Goal: Download file/media

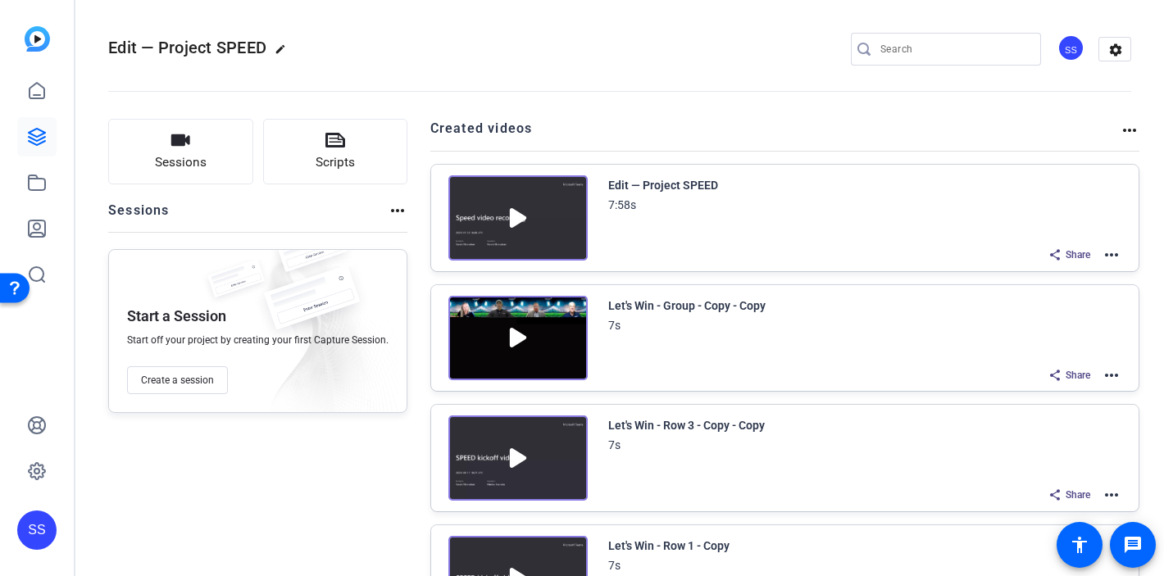
click at [40, 515] on div "SS" at bounding box center [36, 530] width 39 height 39
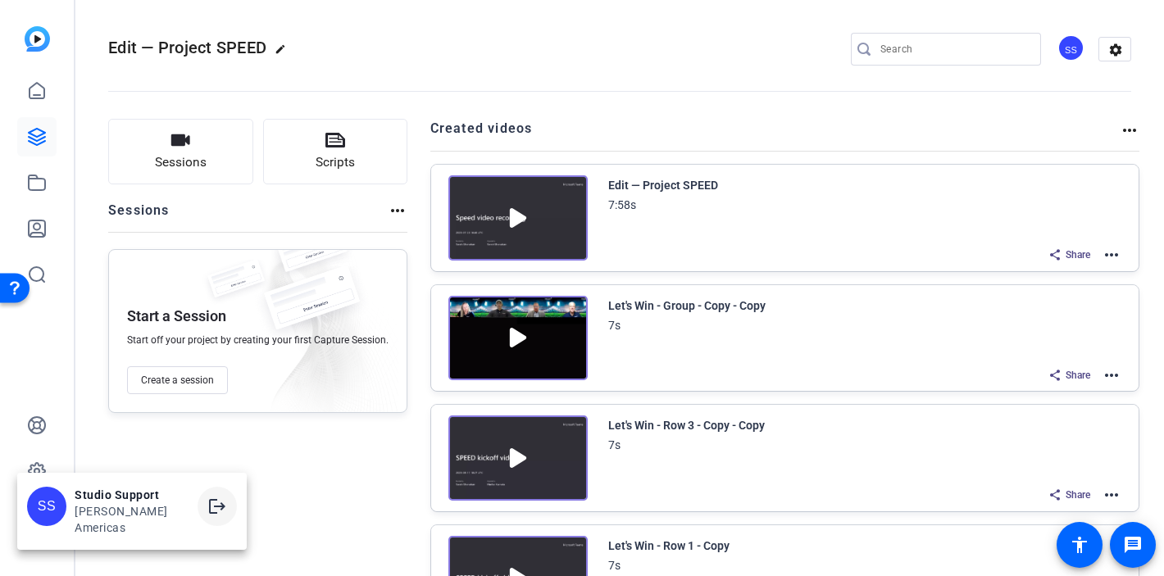
click at [207, 517] on mat-icon "logout" at bounding box center [217, 507] width 20 height 20
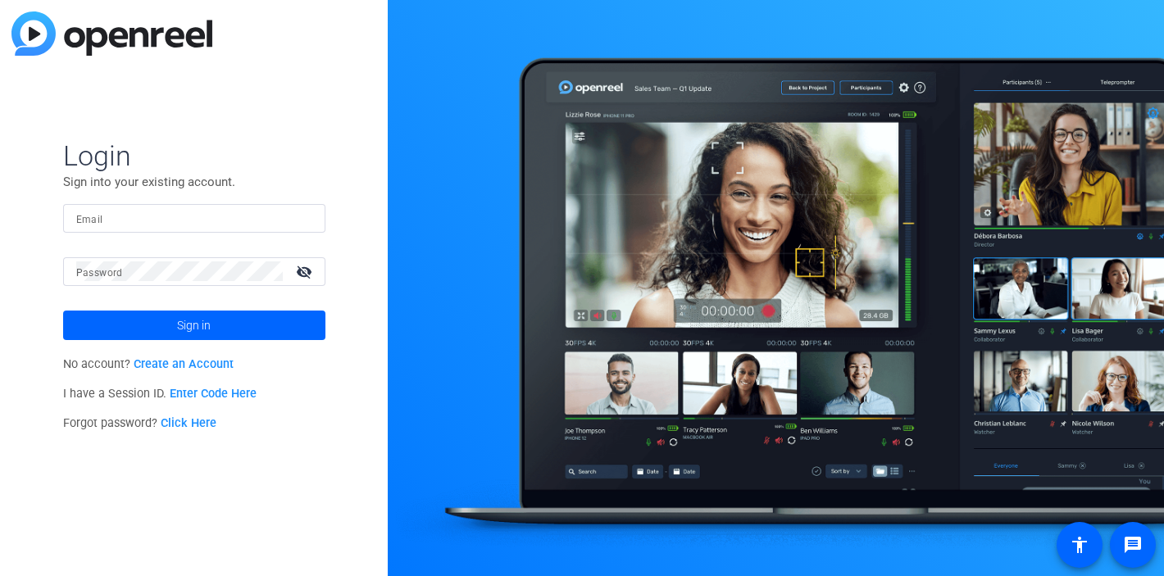
click at [293, 216] on div at bounding box center [194, 218] width 236 height 29
click at [291, 221] on input "Email" at bounding box center [194, 218] width 236 height 20
click at [308, 222] on div at bounding box center [303, 218] width 20 height 20
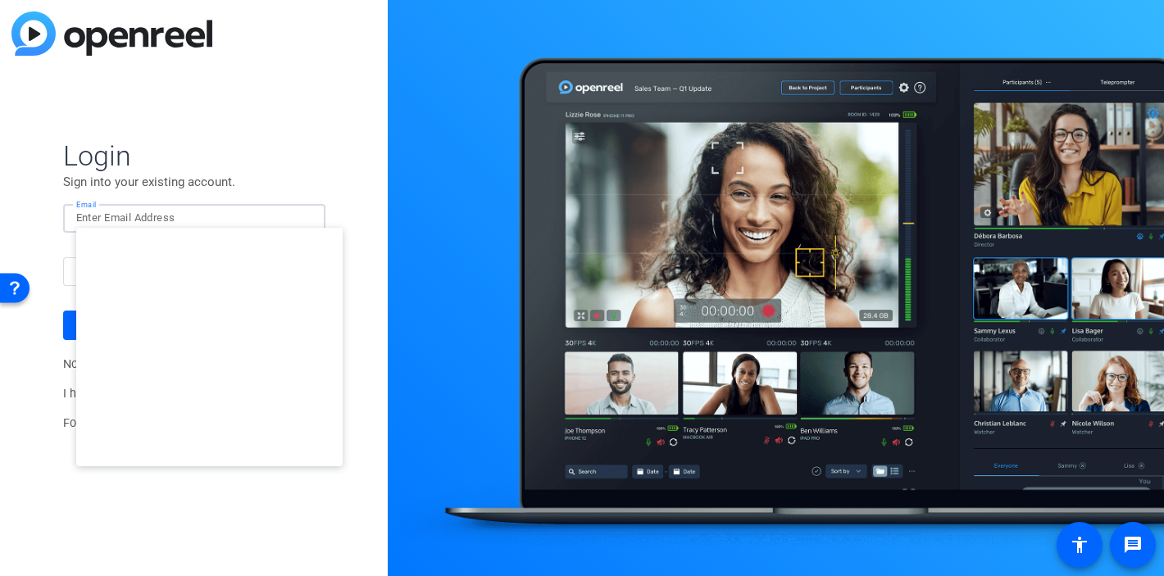
type input "studiosupport+3@openreel.com"
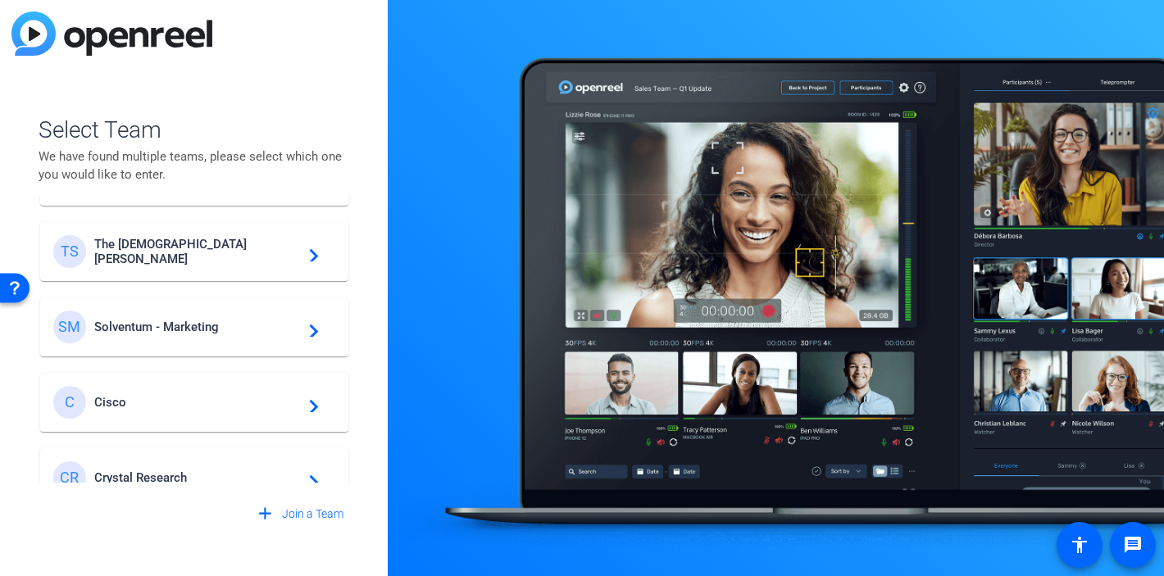
scroll to position [546, 0]
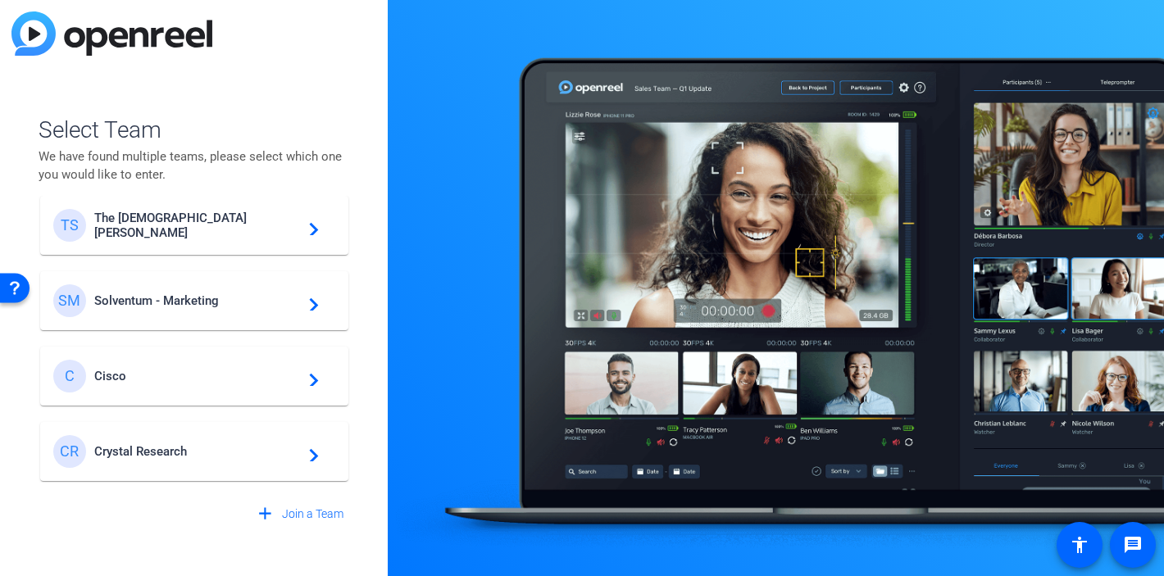
click at [187, 297] on span "Solventum - Marketing" at bounding box center [196, 301] width 205 height 15
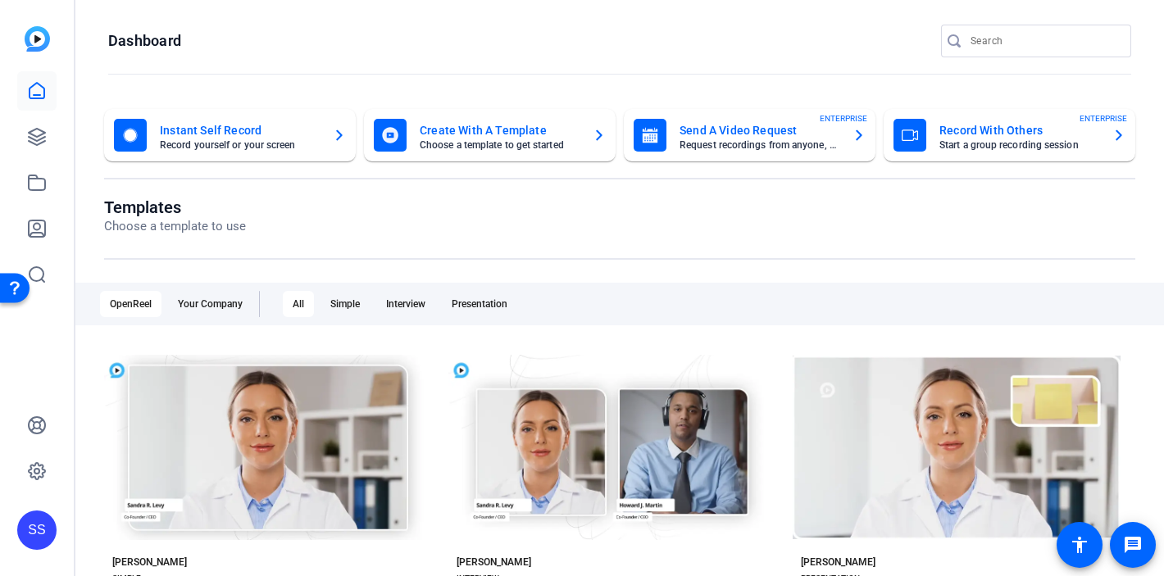
click at [44, 535] on div "SS" at bounding box center [36, 530] width 39 height 39
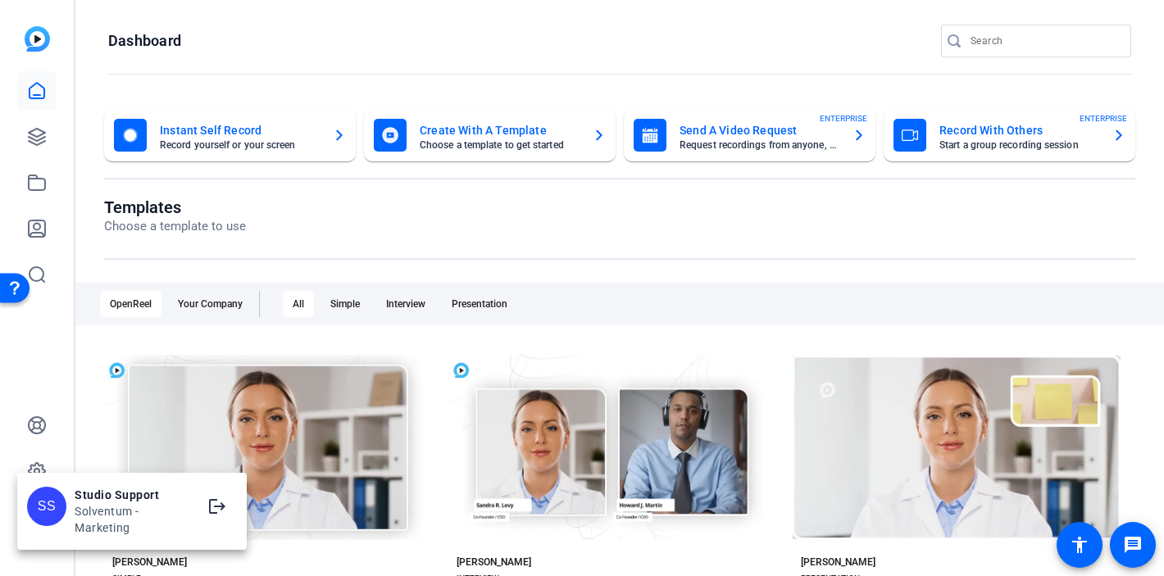
click at [48, 335] on div at bounding box center [582, 288] width 1164 height 576
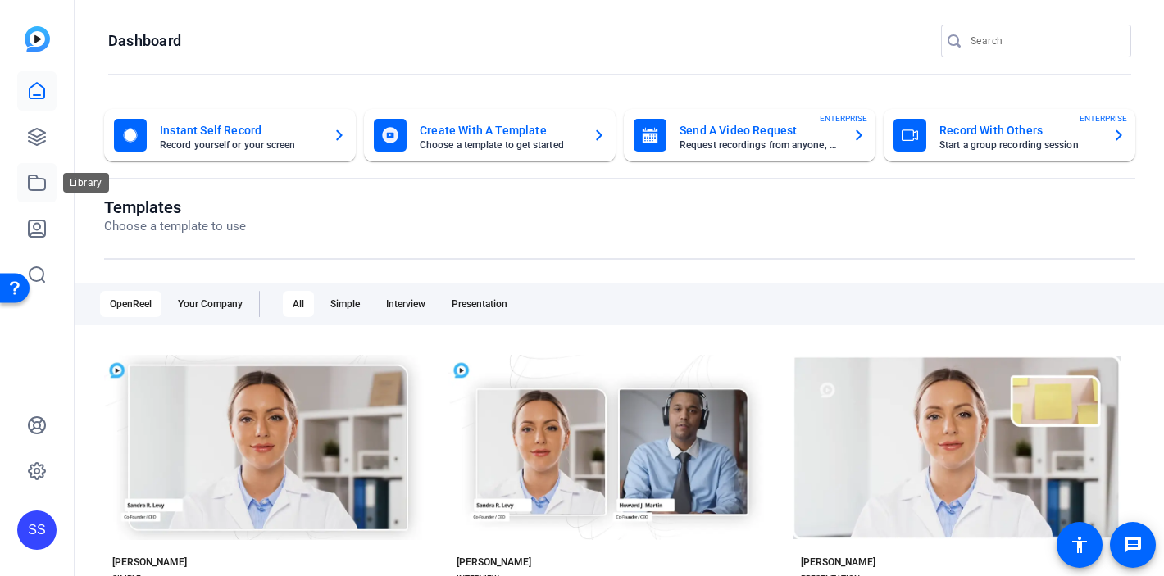
click at [39, 176] on icon at bounding box center [37, 183] width 20 height 20
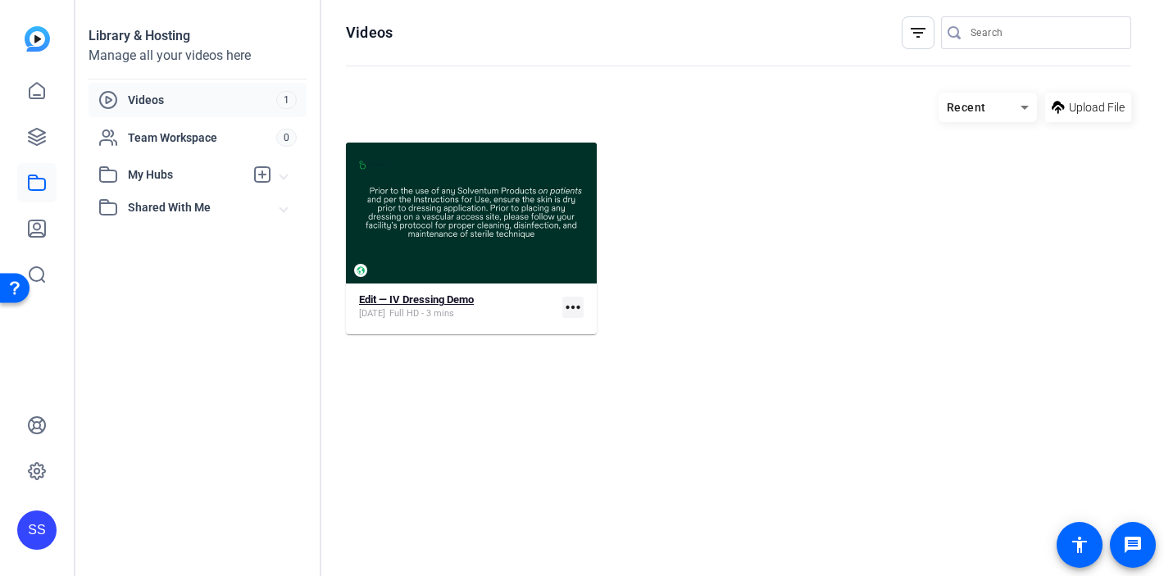
click at [449, 299] on strong "Edit — IV Dressing Demo" at bounding box center [416, 300] width 115 height 12
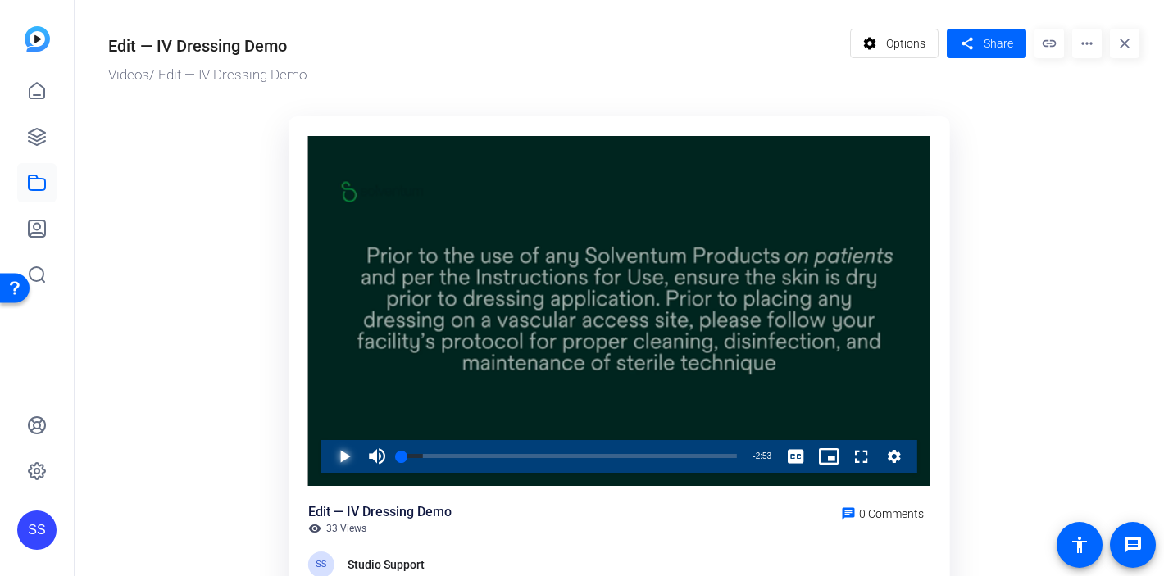
click at [328, 457] on span "Video Player" at bounding box center [328, 456] width 0 height 33
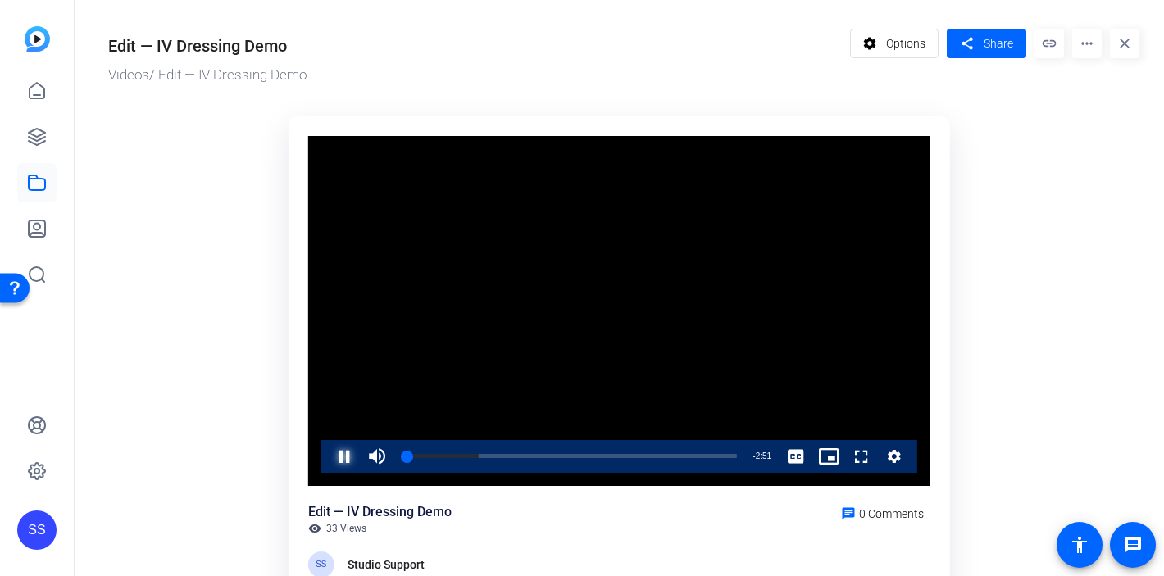
click at [328, 456] on span "Video Player" at bounding box center [328, 456] width 0 height 33
click at [328, 453] on span "Video Player" at bounding box center [328, 456] width 0 height 33
click at [423, 455] on div "Loaded : 52.43% 0:12 0:27" at bounding box center [569, 456] width 335 height 4
click at [412, 457] on div "Loaded : 52.43% 0:05 0:13" at bounding box center [569, 456] width 335 height 4
click at [603, 452] on div "Loaded : 68.99% 1:44 0:59" at bounding box center [570, 456] width 352 height 33
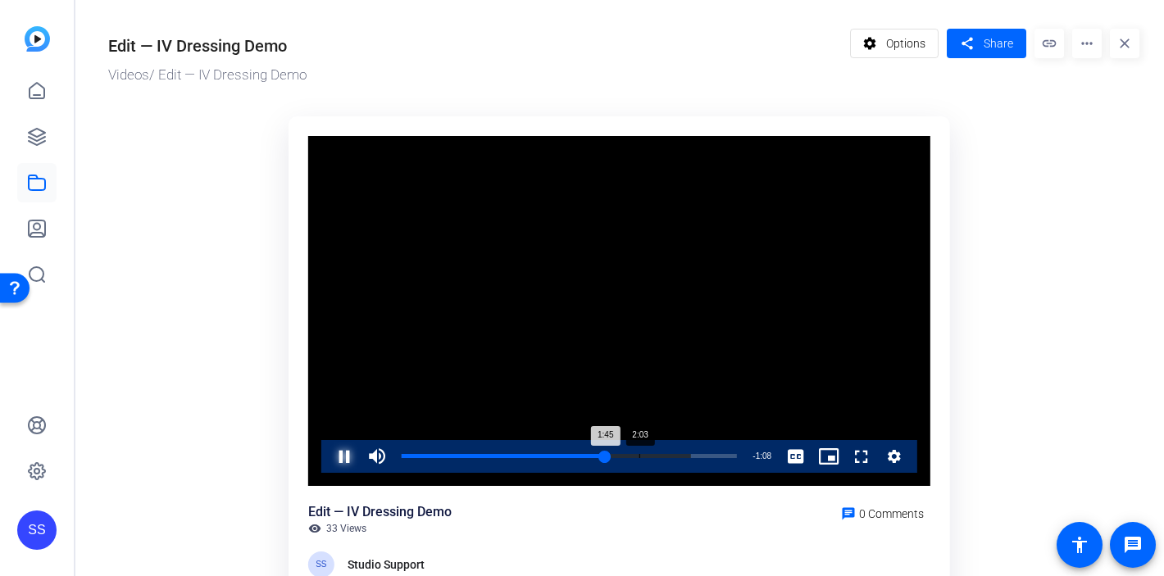
click at [643, 458] on div "Loaded : 86.48% 2:03 1:45" at bounding box center [570, 456] width 352 height 33
click at [677, 455] on div "Loaded : 100.00% 2:22 2:05" at bounding box center [569, 456] width 335 height 4
click at [713, 456] on div "Loaded : 100.00% 2:34 2:23" at bounding box center [569, 456] width 335 height 4
click at [726, 458] on div "Loaded : 100.00% 2:47 2:42" at bounding box center [569, 456] width 335 height 4
click at [719, 450] on div "Loaded : 100.00% 2:42 2:49" at bounding box center [570, 456] width 352 height 33
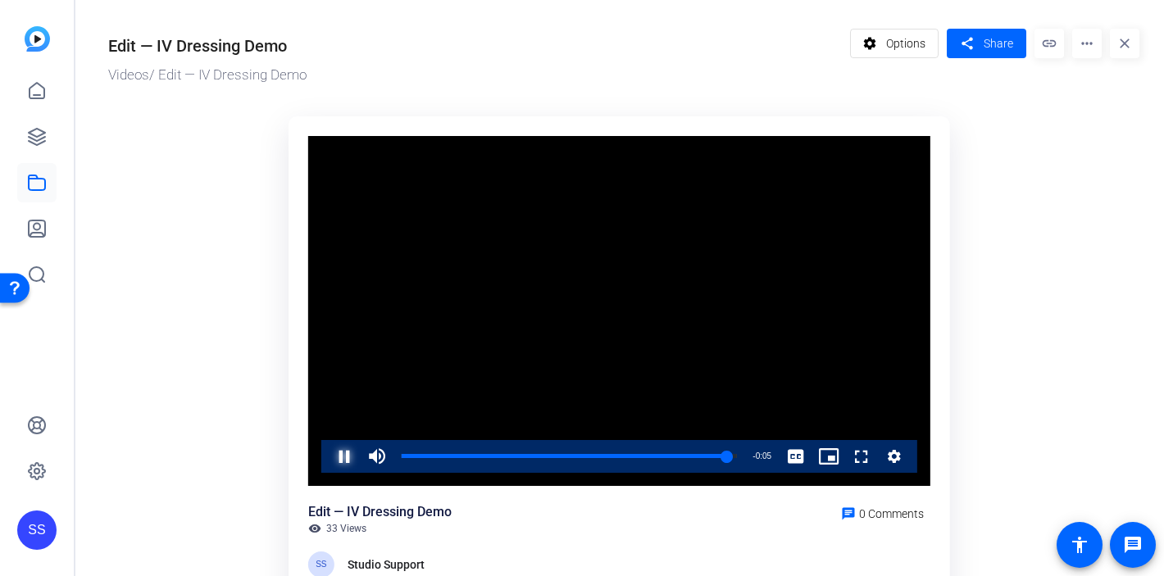
click at [328, 462] on span "Video Player" at bounding box center [328, 456] width 0 height 33
click at [43, 521] on div "SS" at bounding box center [36, 530] width 39 height 39
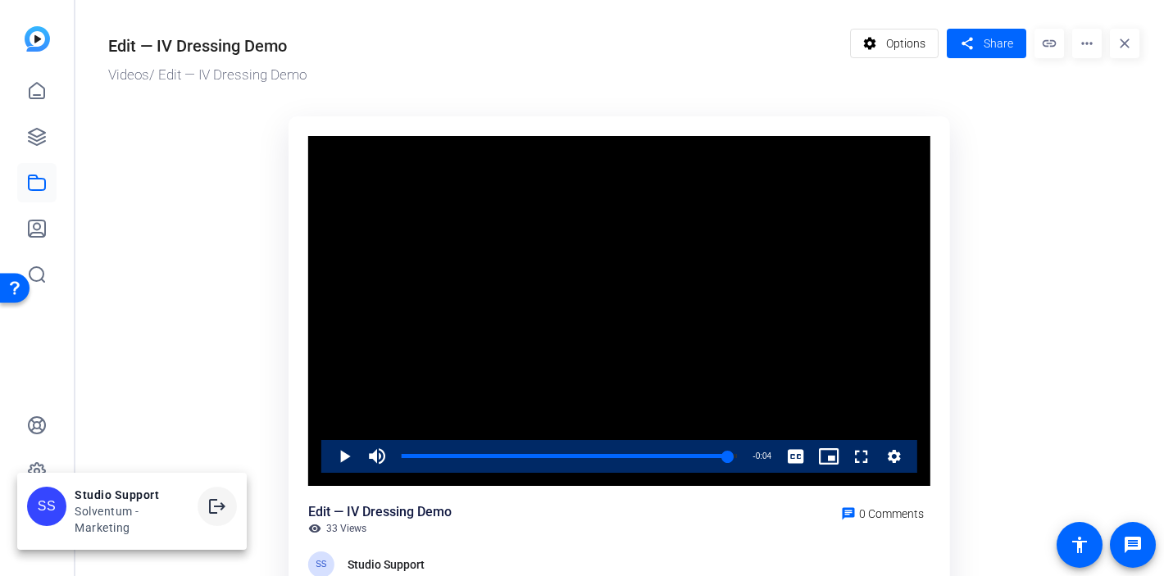
click at [218, 514] on mat-icon "logout" at bounding box center [217, 507] width 20 height 20
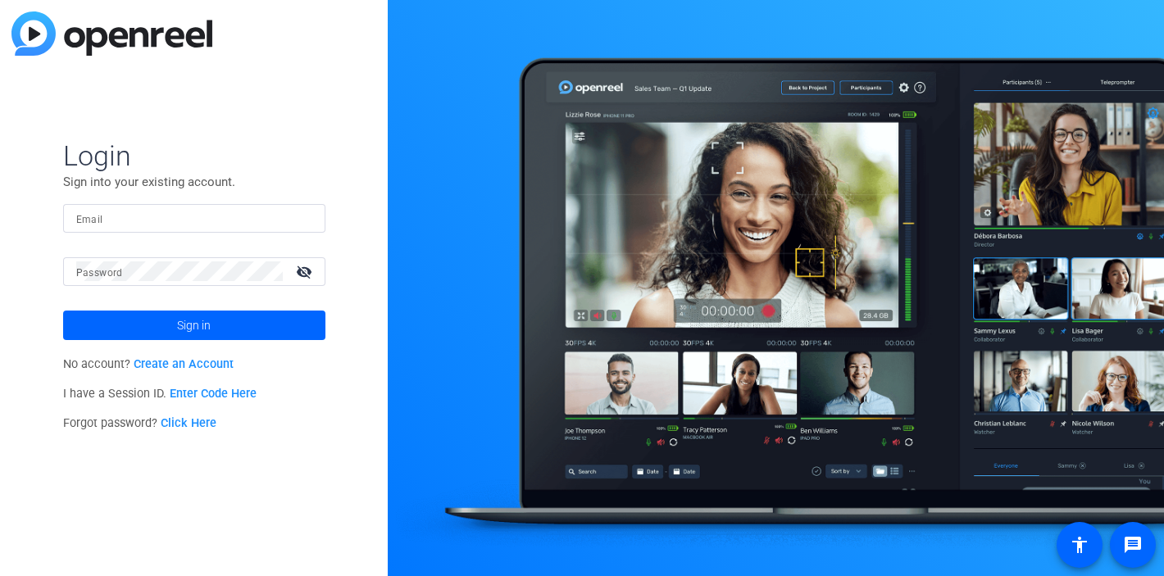
click at [312, 223] on div at bounding box center [194, 218] width 236 height 29
type input "studiosupport+1@openreel.com"
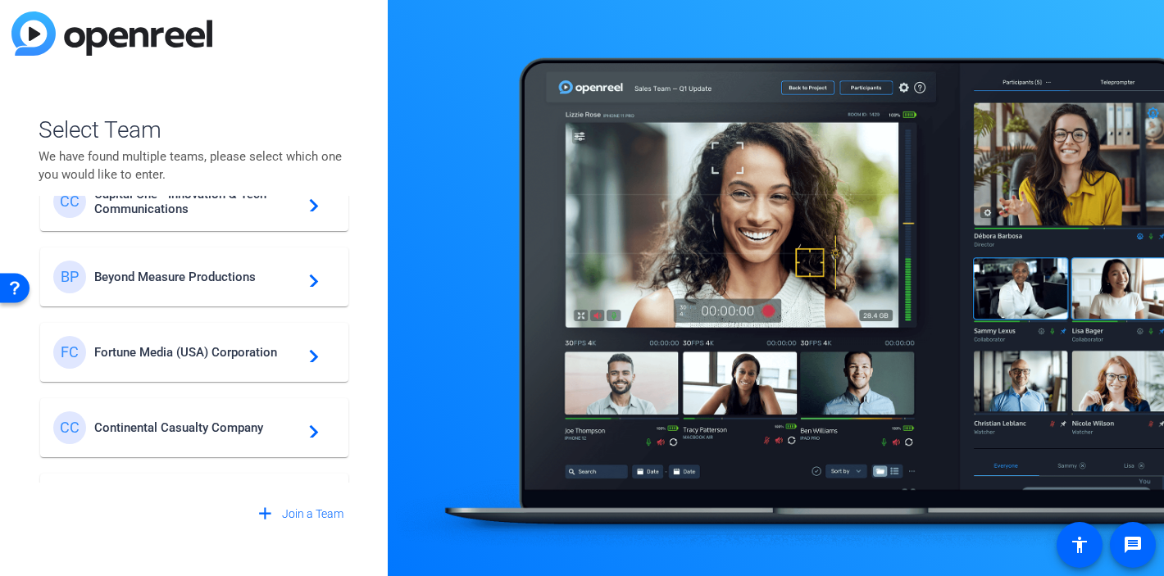
scroll to position [442, 0]
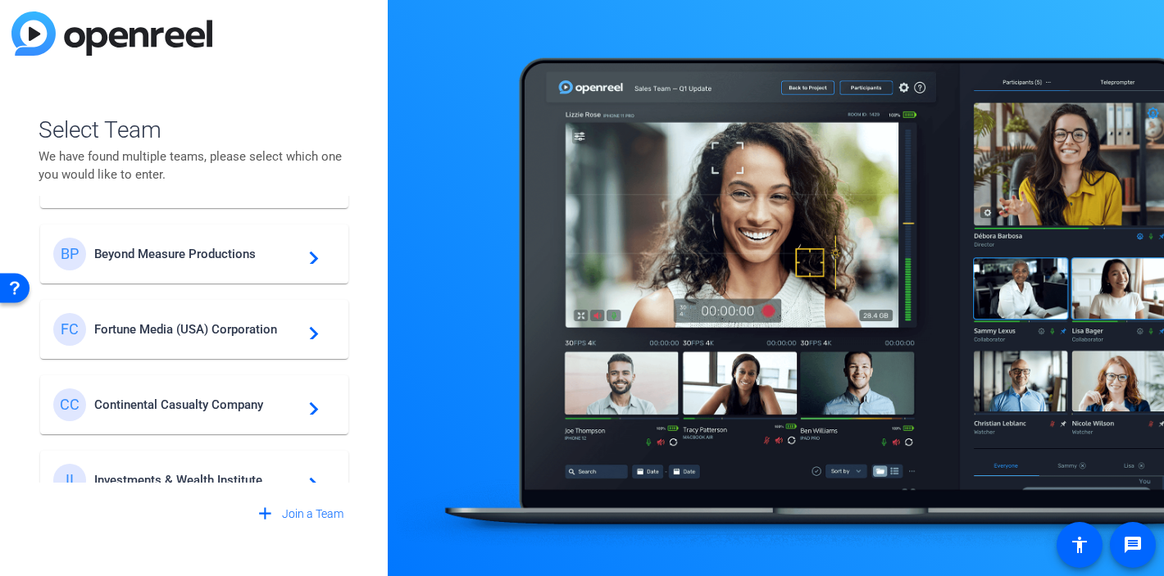
click at [189, 332] on span "Fortune Media (USA) Corporation" at bounding box center [196, 329] width 205 height 15
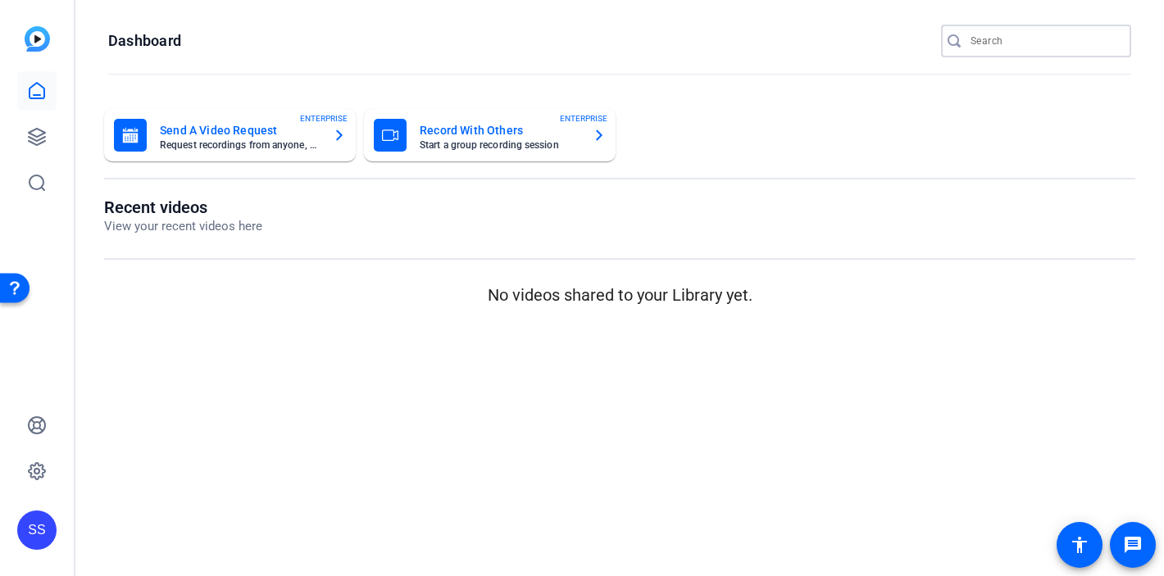
click at [1033, 46] on input "Search" at bounding box center [1045, 41] width 148 height 20
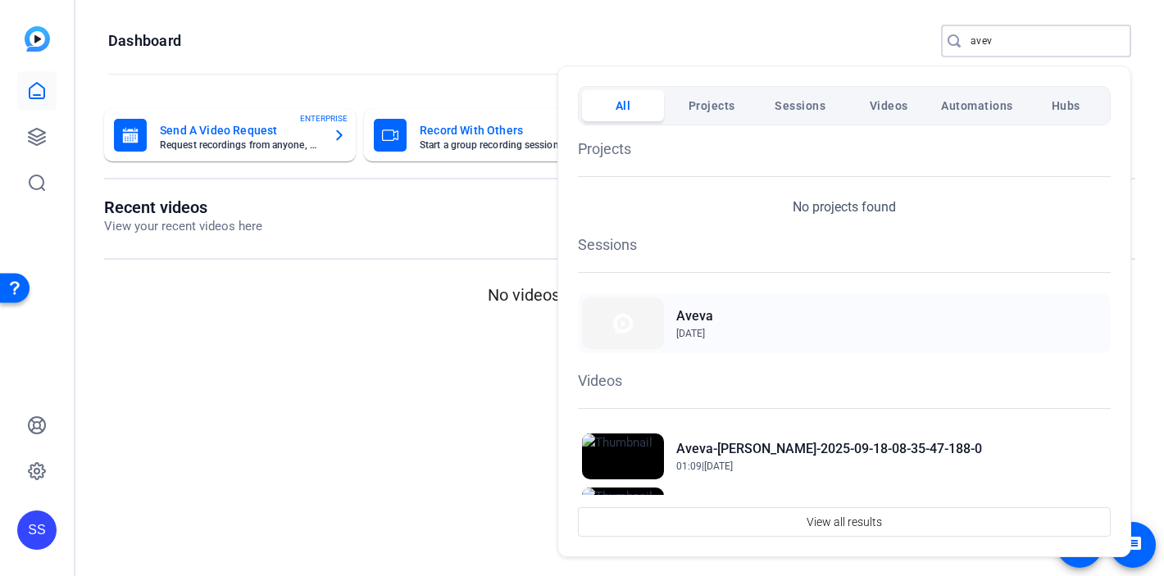
type input "avev"
click at [638, 333] on img at bounding box center [623, 324] width 82 height 52
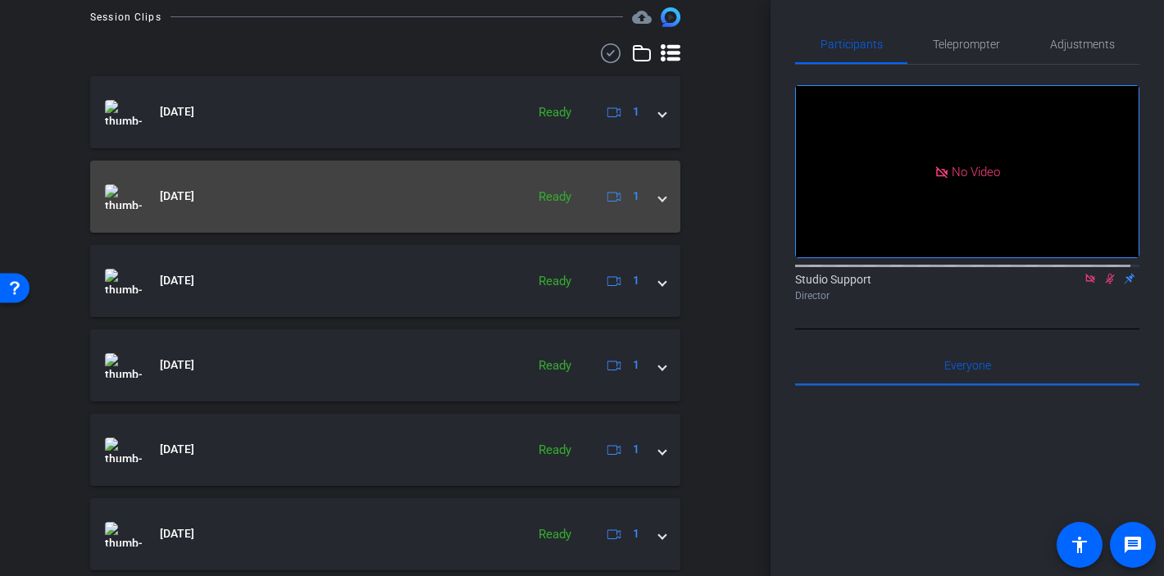
scroll to position [474, 0]
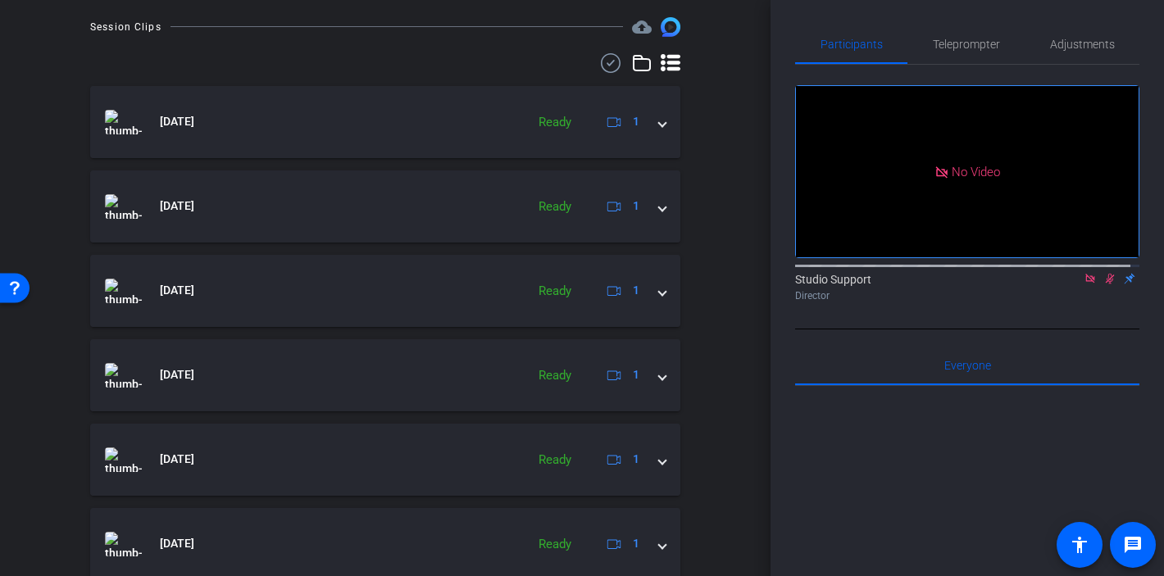
click at [607, 66] on icon at bounding box center [611, 63] width 25 height 20
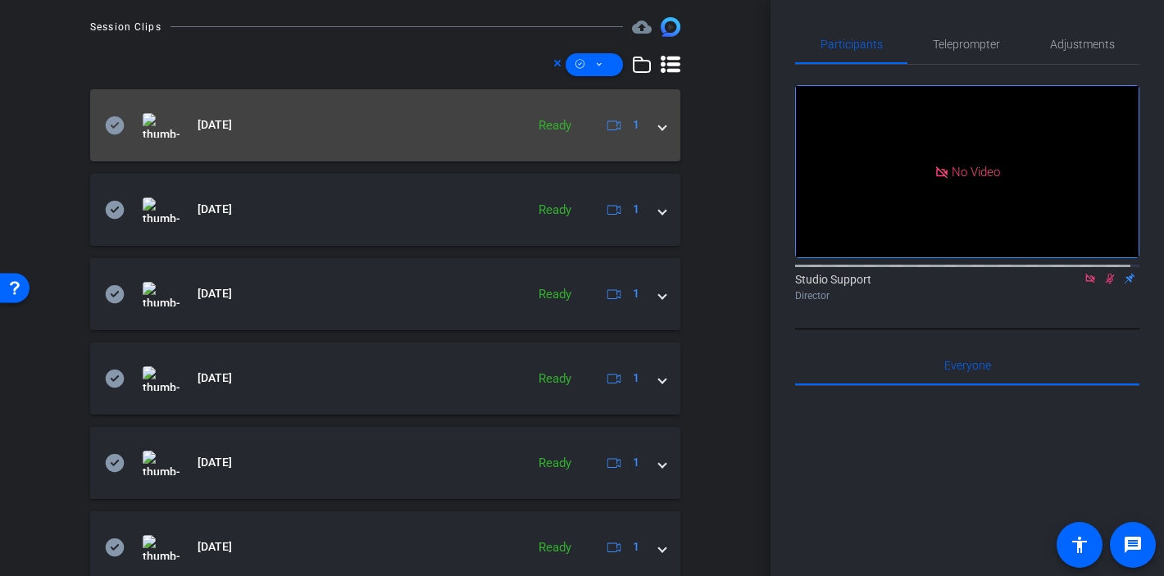
click at [119, 126] on icon at bounding box center [115, 125] width 19 height 18
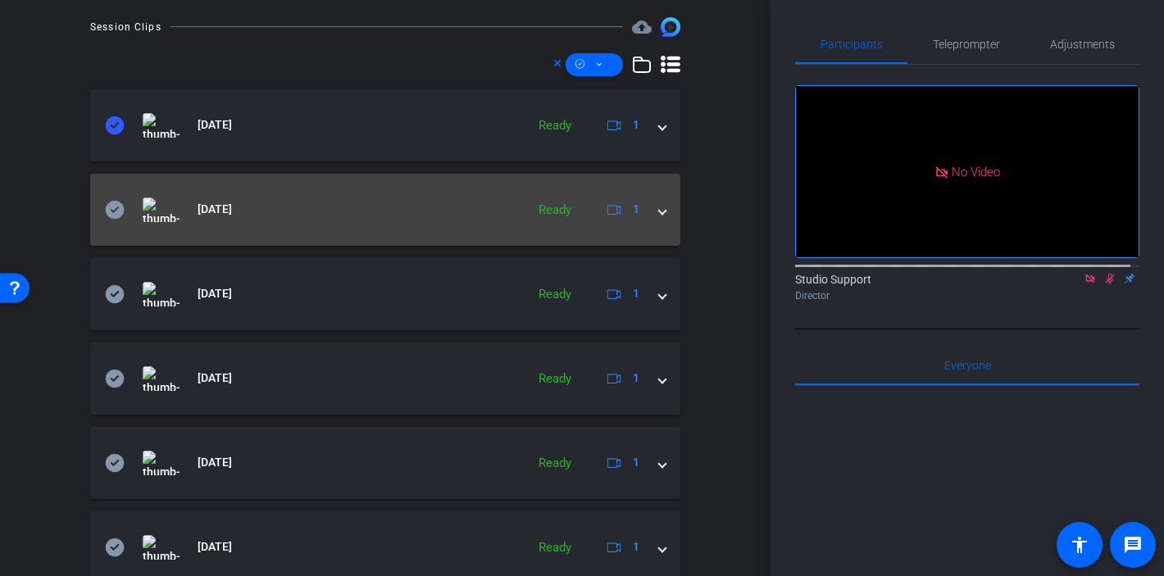
click at [118, 203] on icon at bounding box center [115, 210] width 19 height 18
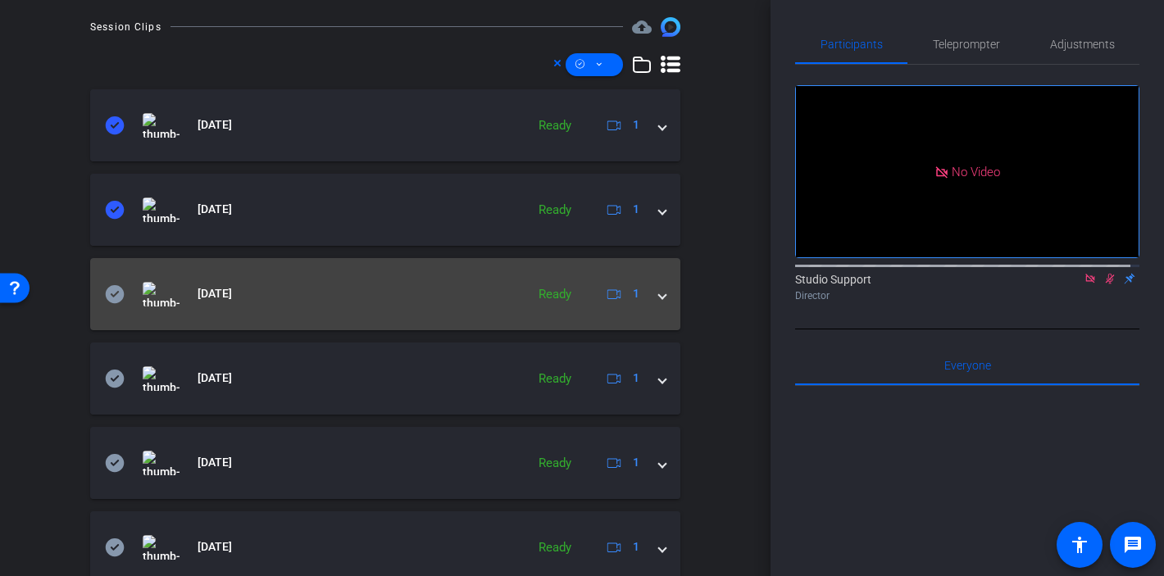
click at [115, 291] on icon at bounding box center [115, 294] width 19 height 18
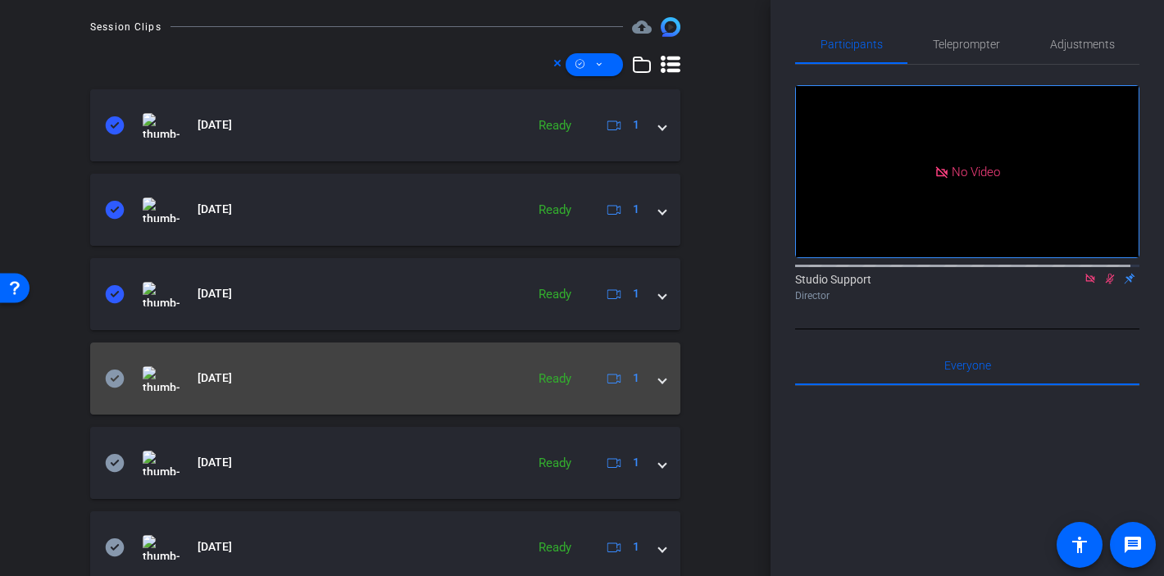
drag, startPoint x: 111, startPoint y: 377, endPoint x: 119, endPoint y: 402, distance: 25.9
click at [111, 377] on icon at bounding box center [115, 379] width 19 height 18
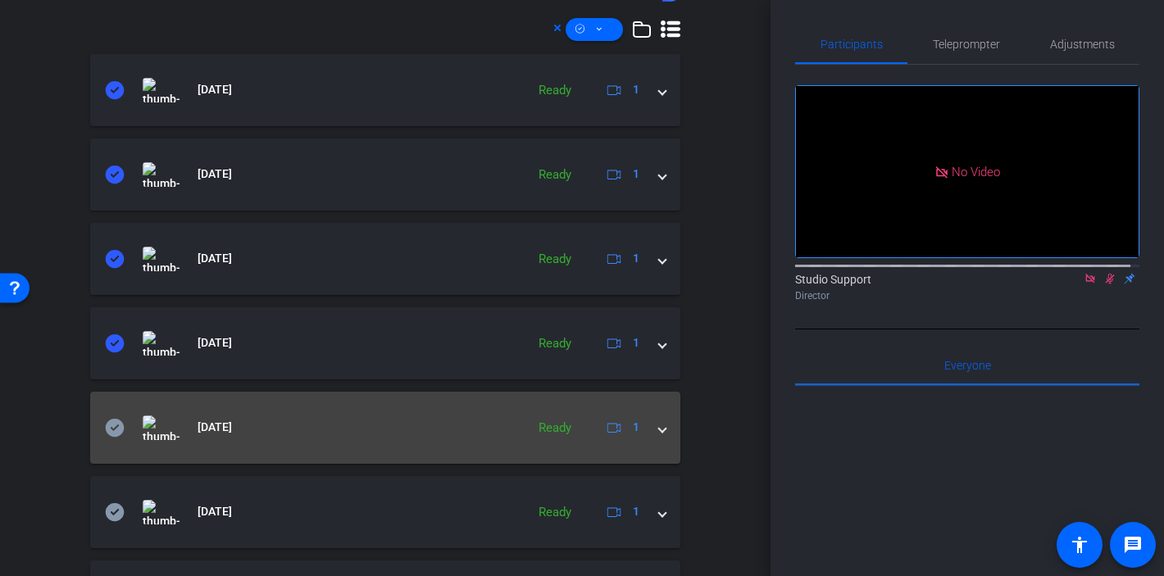
click at [115, 428] on icon at bounding box center [115, 428] width 20 height 20
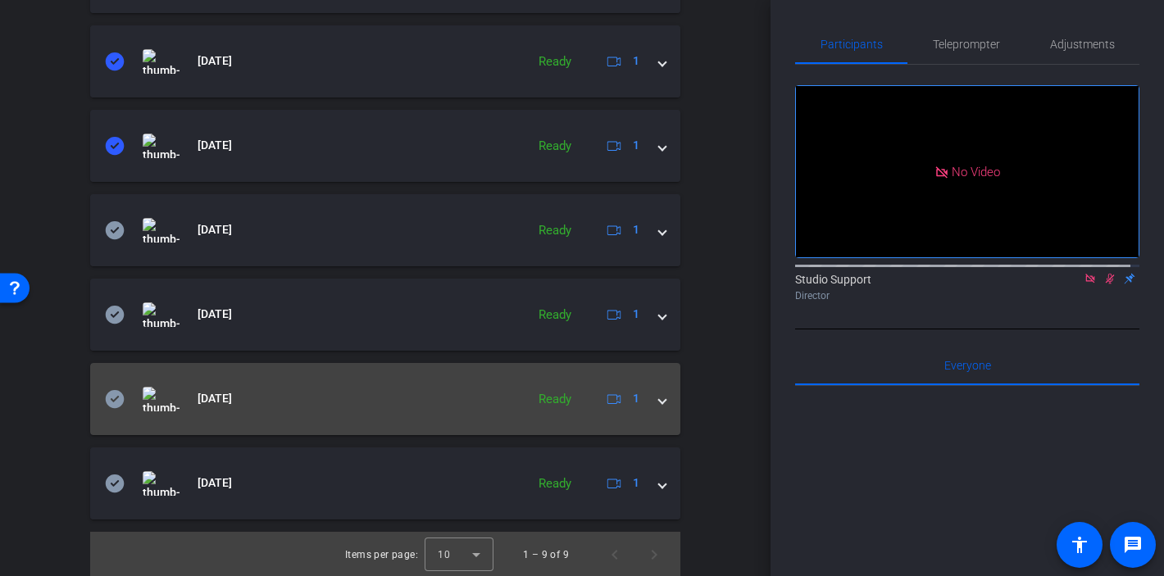
scroll to position [793, 0]
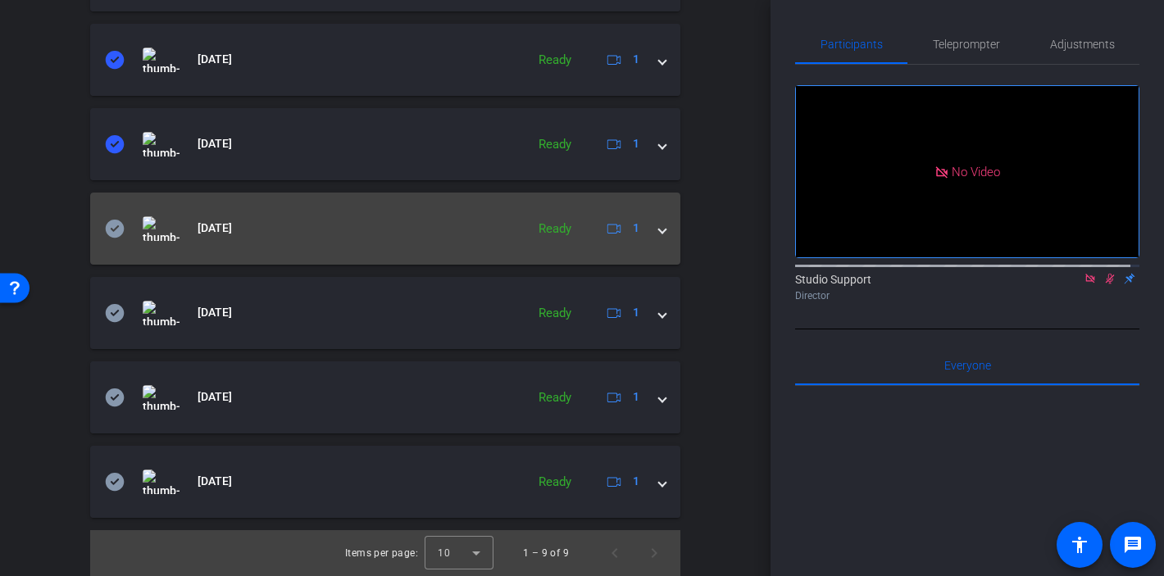
click at [119, 226] on icon at bounding box center [115, 229] width 19 height 18
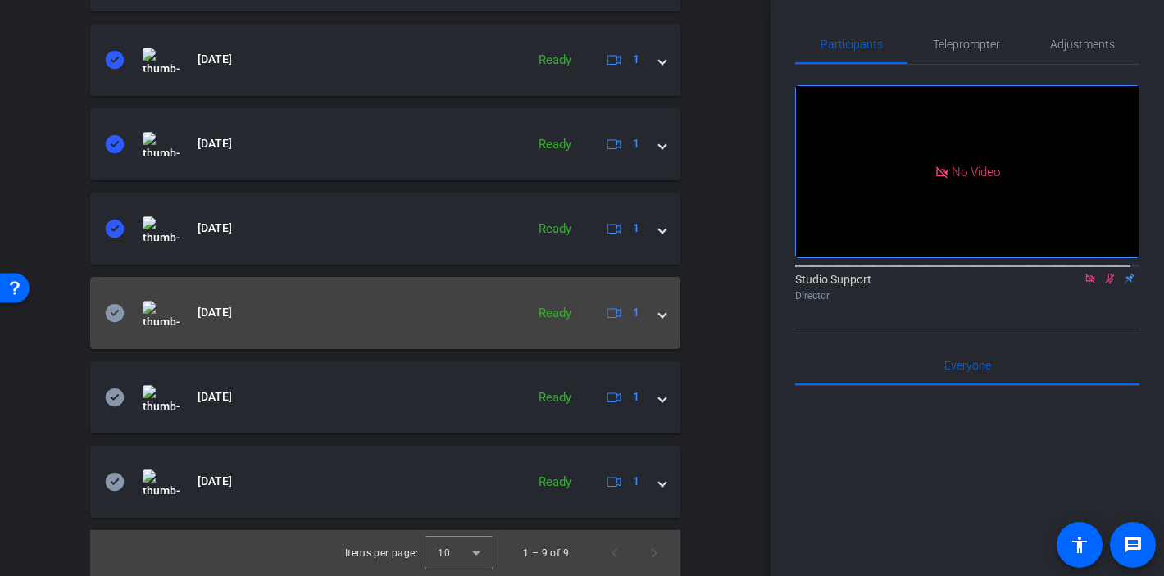
click at [117, 312] on icon at bounding box center [115, 313] width 19 height 18
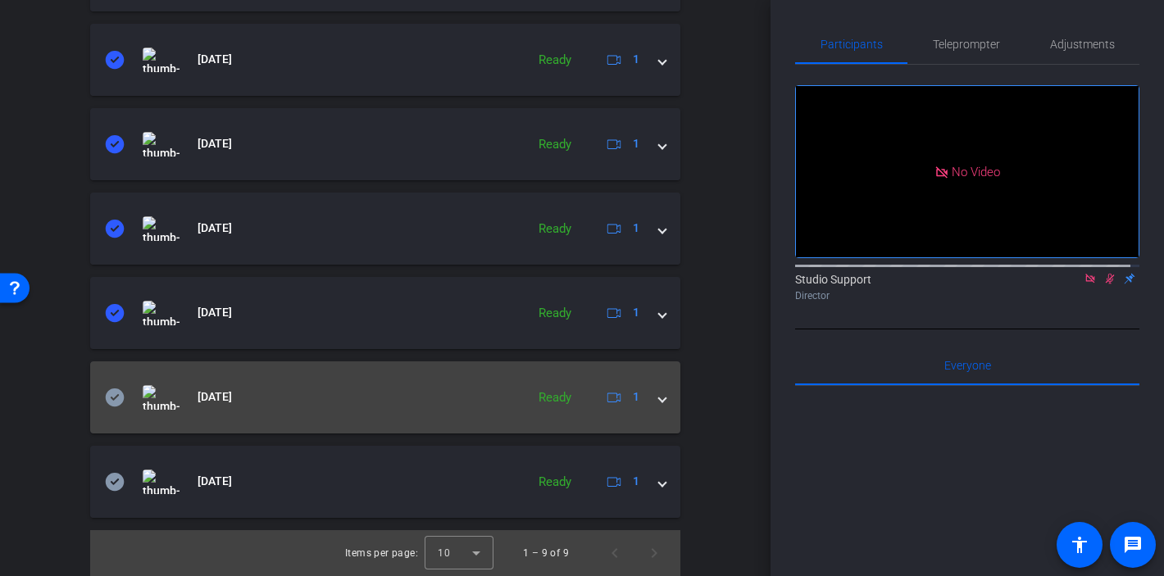
click at [119, 407] on icon at bounding box center [115, 398] width 20 height 20
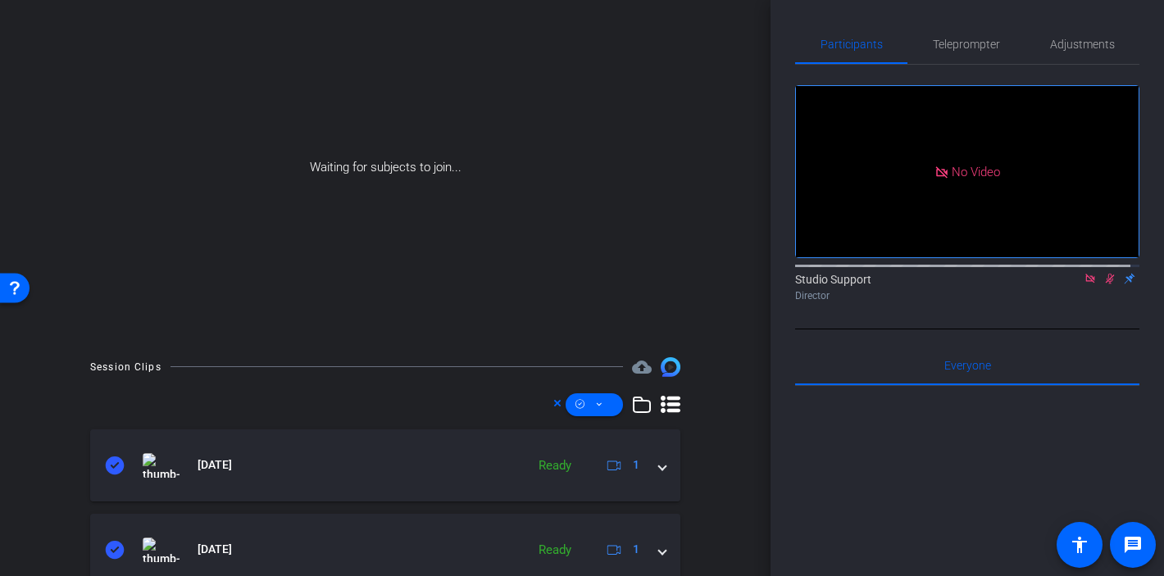
scroll to position [345, 0]
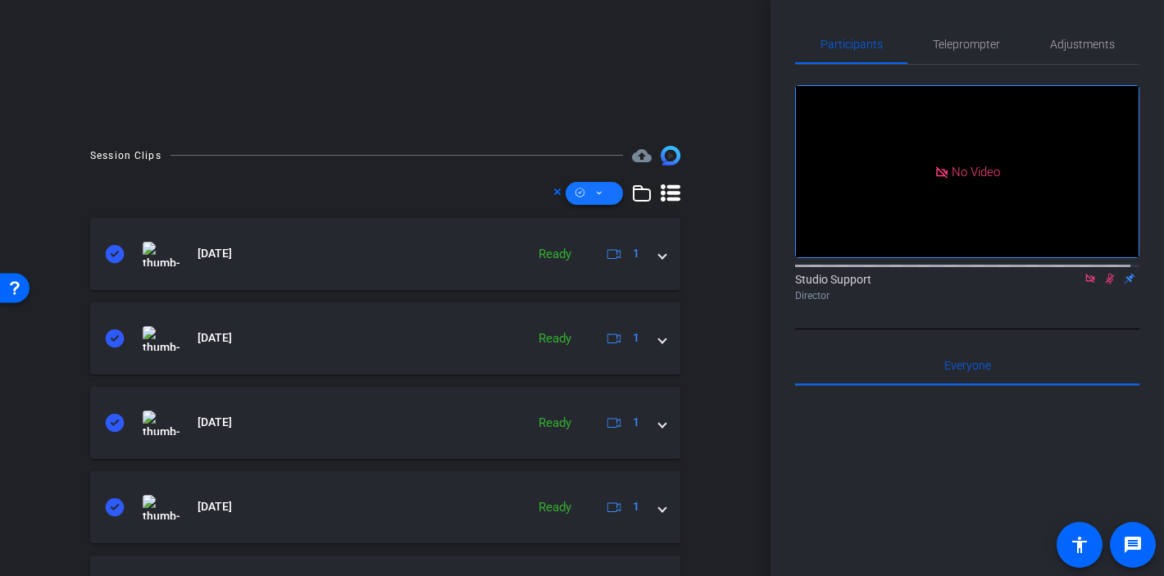
click at [595, 198] on span at bounding box center [594, 193] width 57 height 39
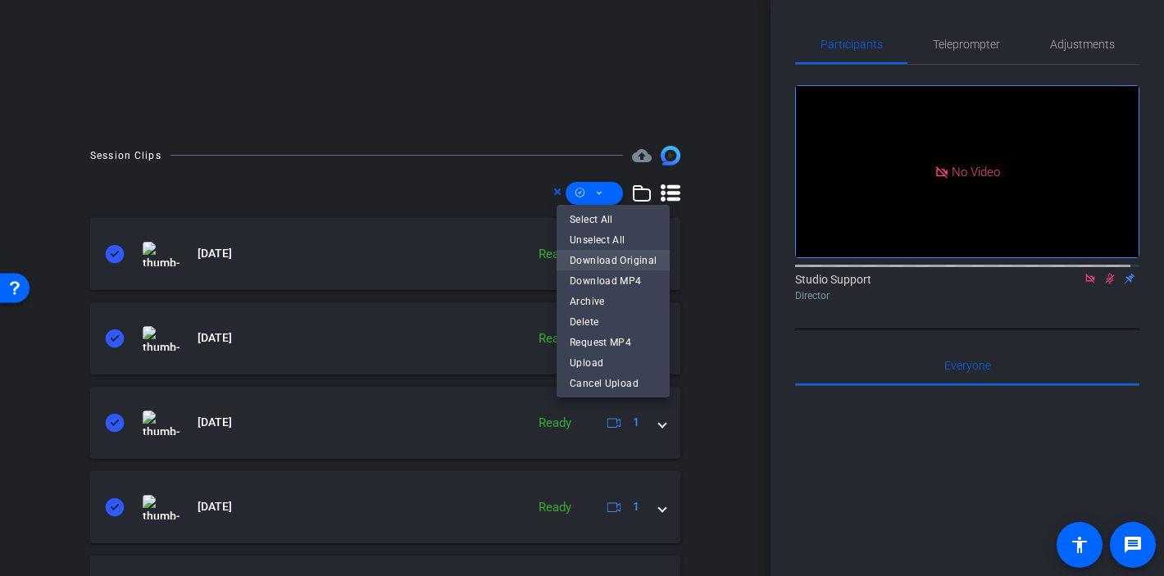
click at [620, 263] on span "Download Original" at bounding box center [613, 260] width 87 height 20
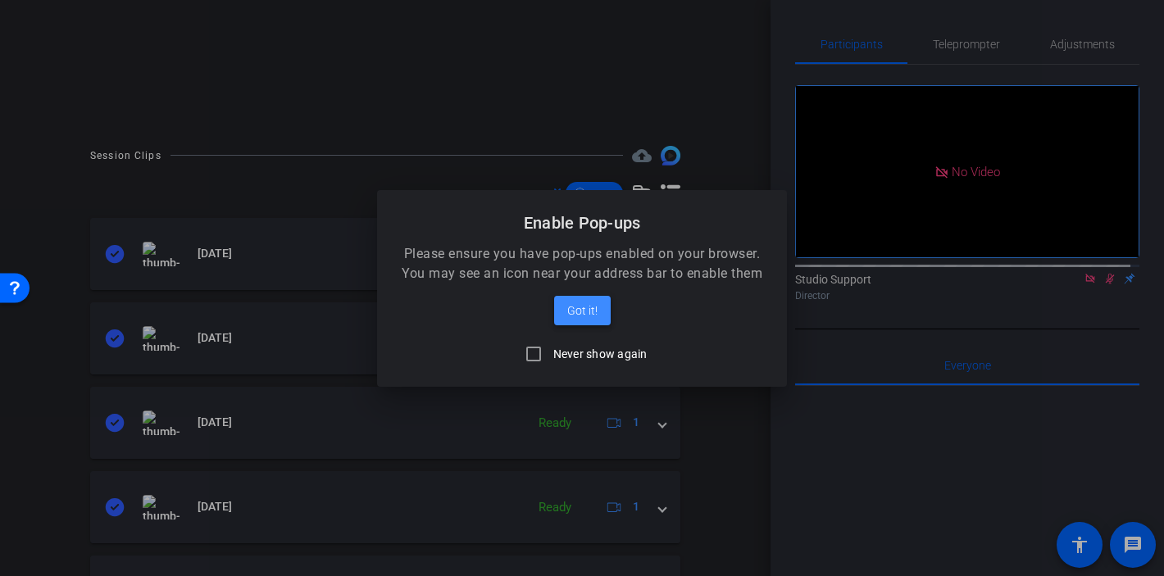
click at [591, 317] on span "Got it!" at bounding box center [582, 311] width 30 height 20
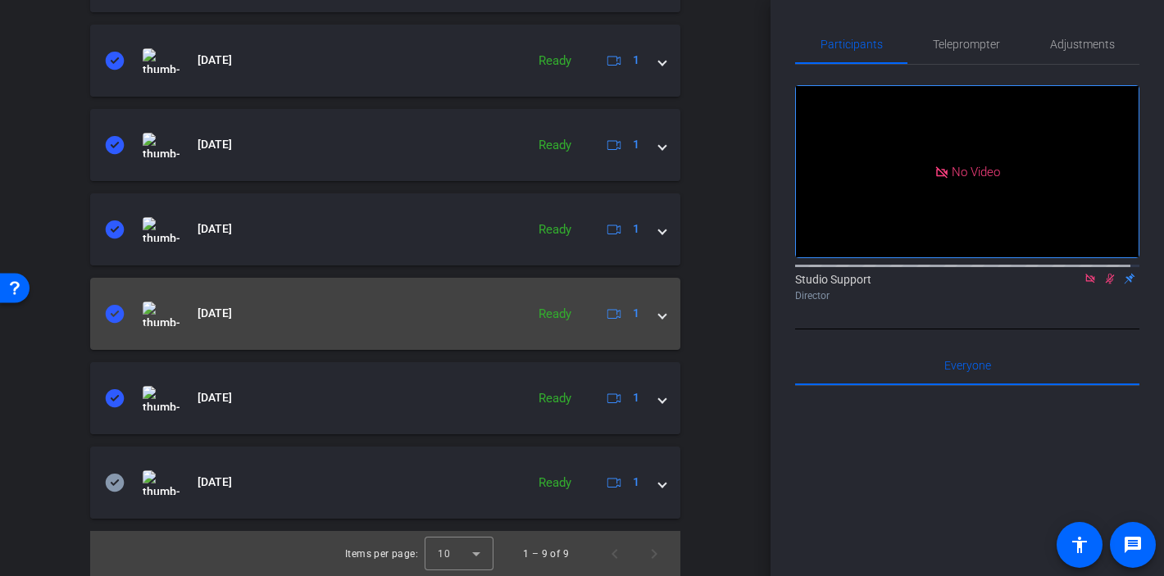
scroll to position [793, 0]
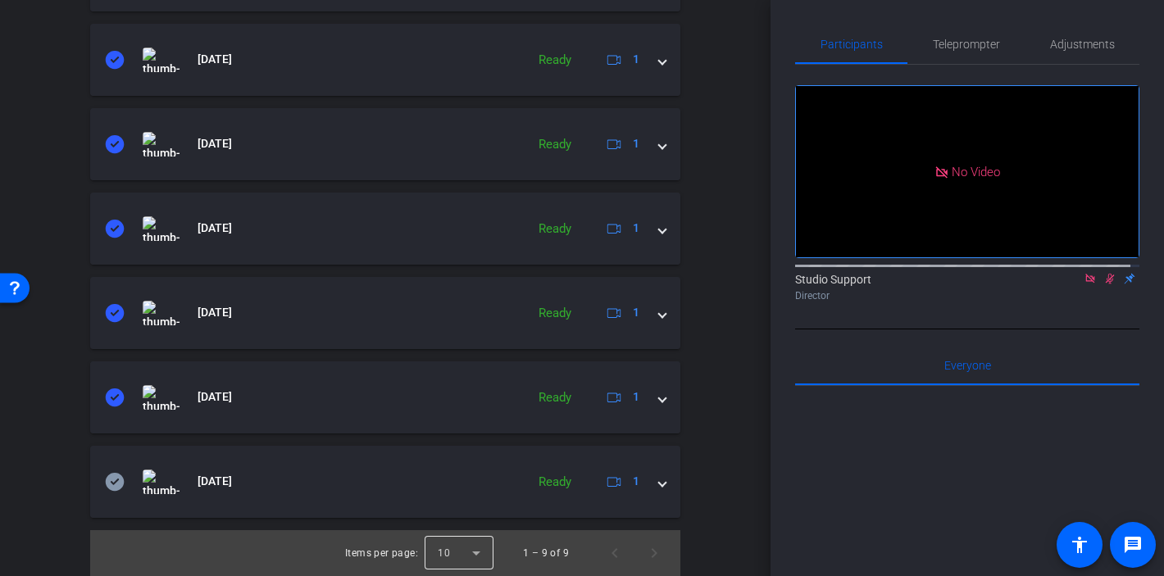
click at [479, 553] on div at bounding box center [459, 553] width 69 height 39
click at [453, 525] on mat-option "25" at bounding box center [451, 516] width 69 height 26
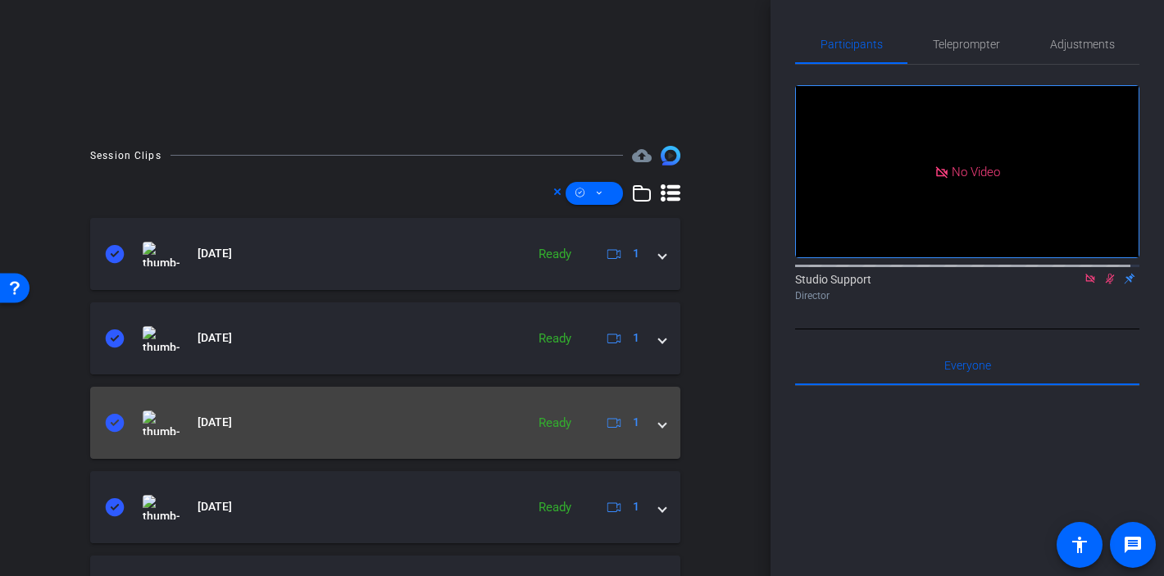
scroll to position [276, 0]
